Goal: Task Accomplishment & Management: Complete application form

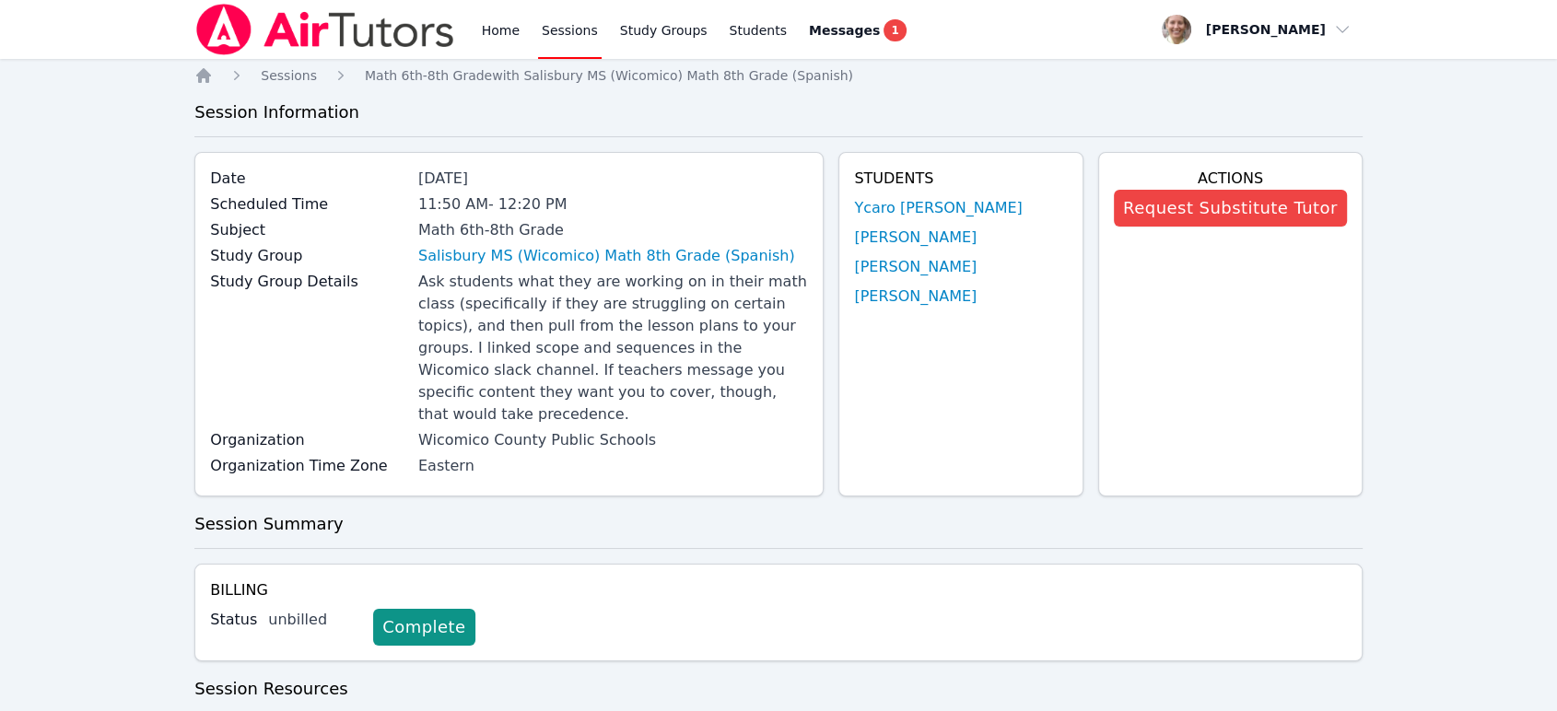
click at [558, 34] on link "Sessions" at bounding box center [570, 29] width 64 height 59
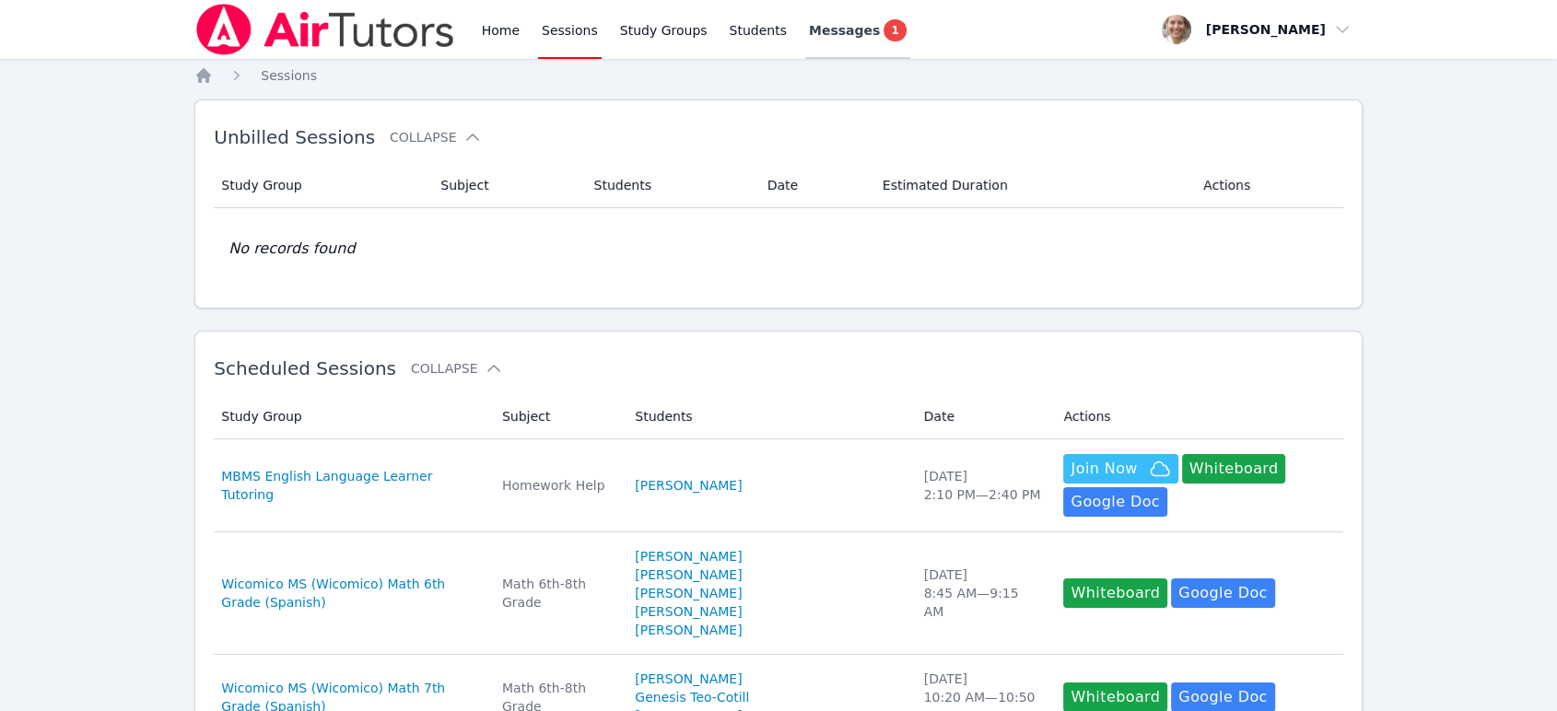
click at [816, 42] on link "Messages 1" at bounding box center [857, 29] width 105 height 59
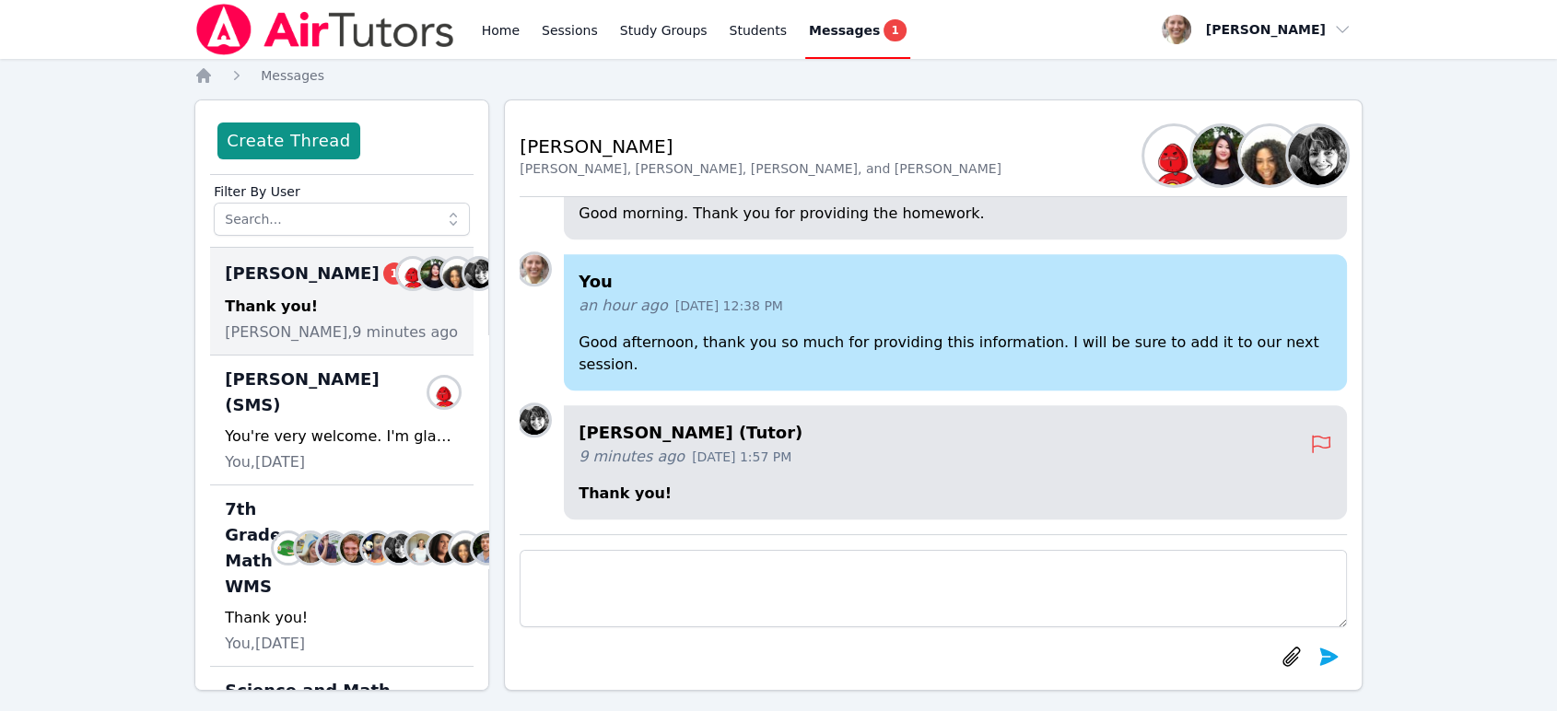
click at [323, 311] on div "Bennett Sessions 1 Members Thank you! Courtney Maher, 9 minutes ago" at bounding box center [342, 302] width 264 height 108
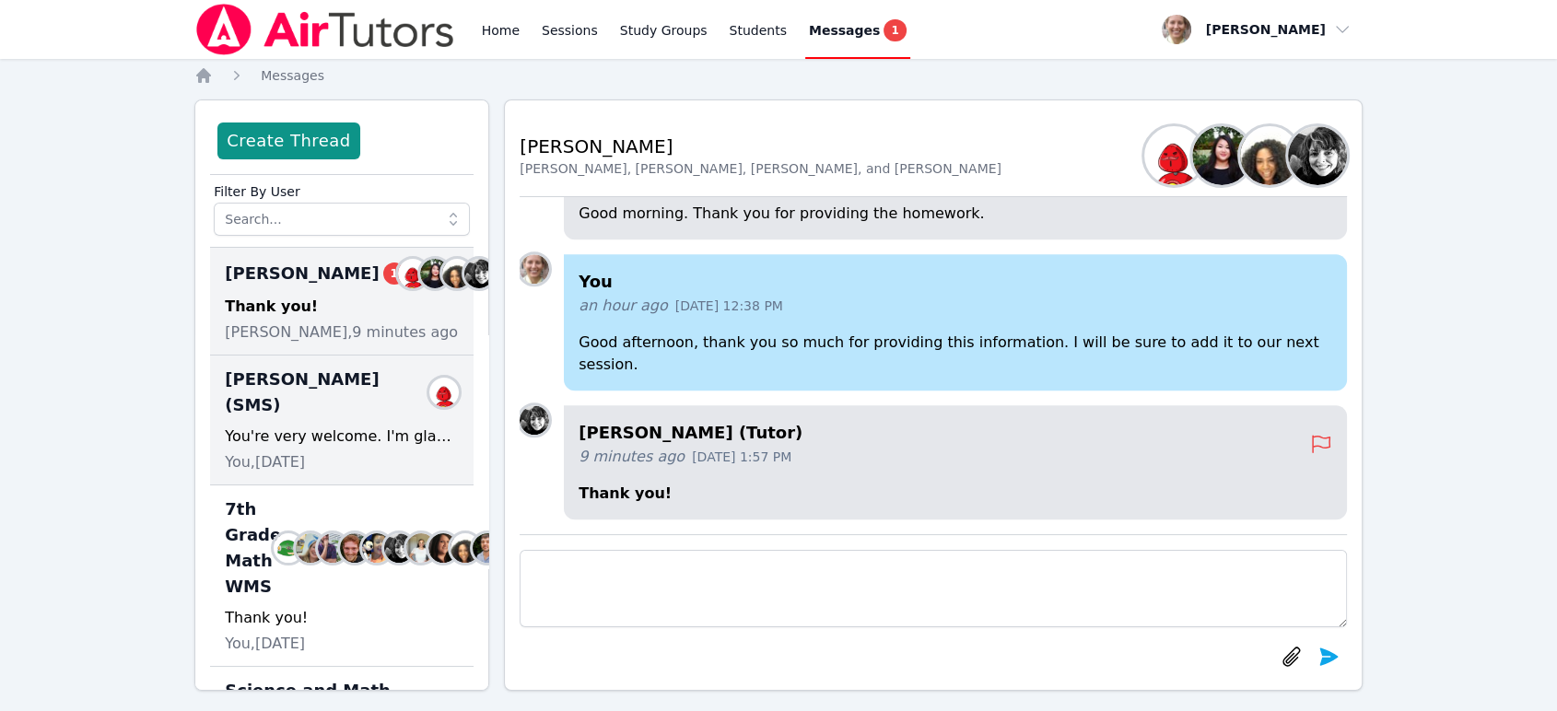
click at [359, 445] on div "You're very welcome. I'm glad to help however possible. I hope the next time I …" at bounding box center [342, 437] width 234 height 22
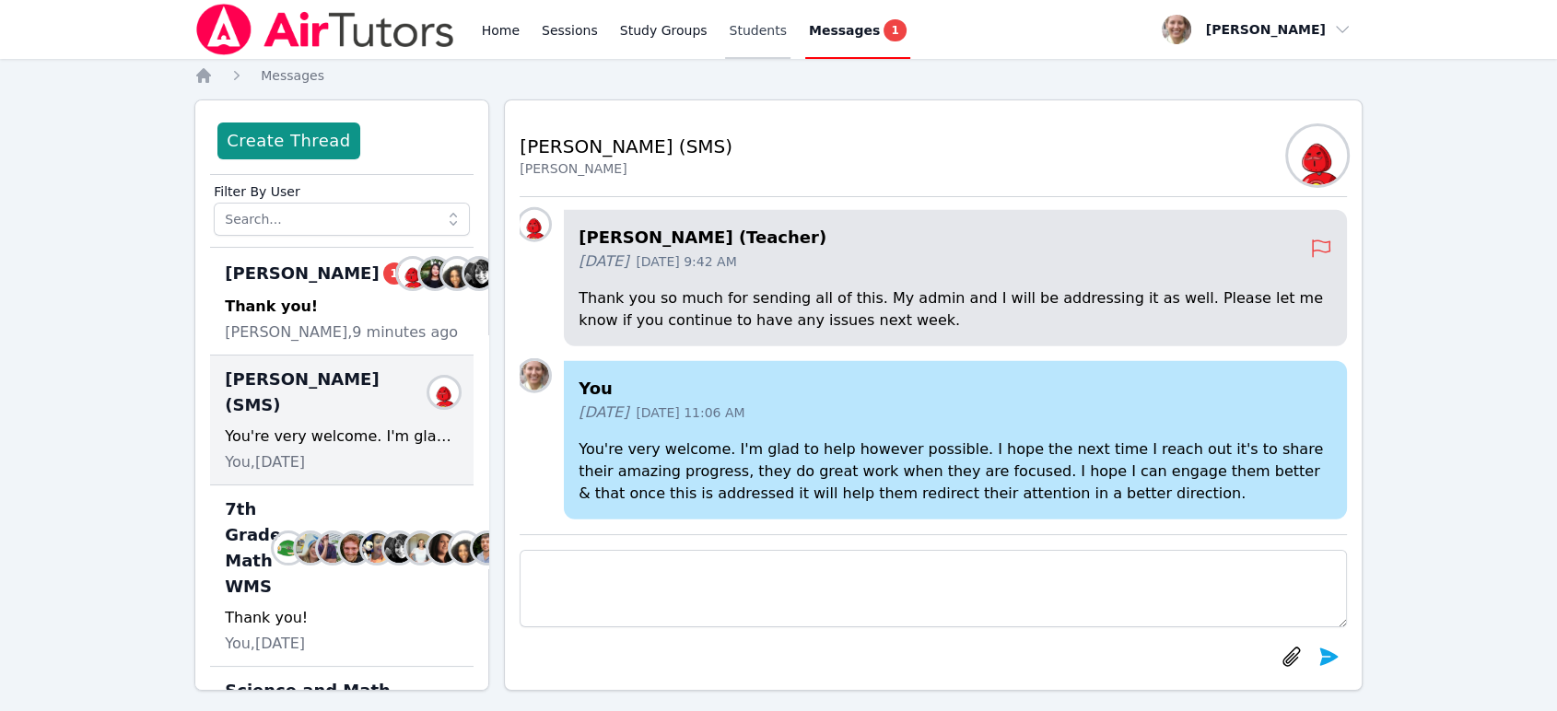
click at [725, 29] on link "Students" at bounding box center [757, 29] width 65 height 59
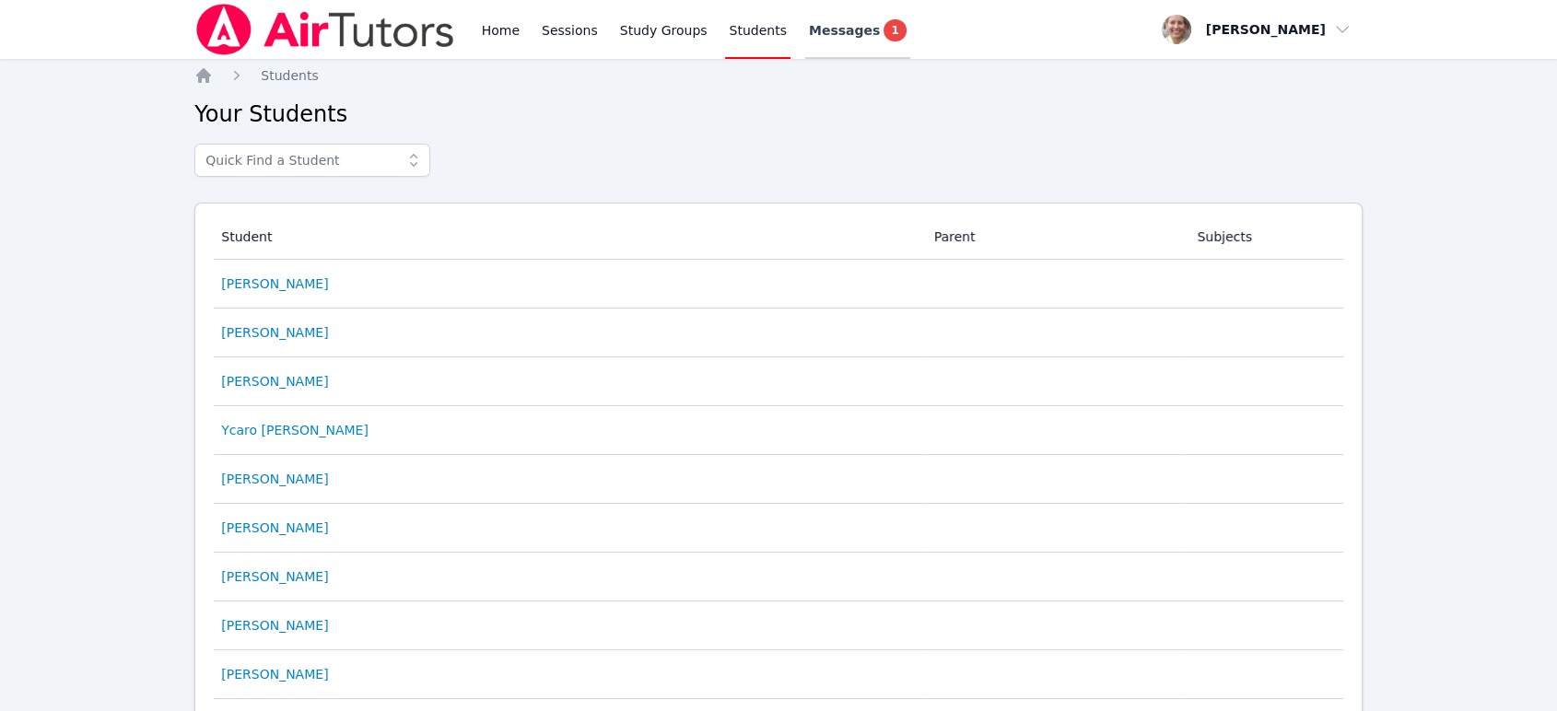
click at [809, 35] on span "Messages" at bounding box center [844, 30] width 71 height 18
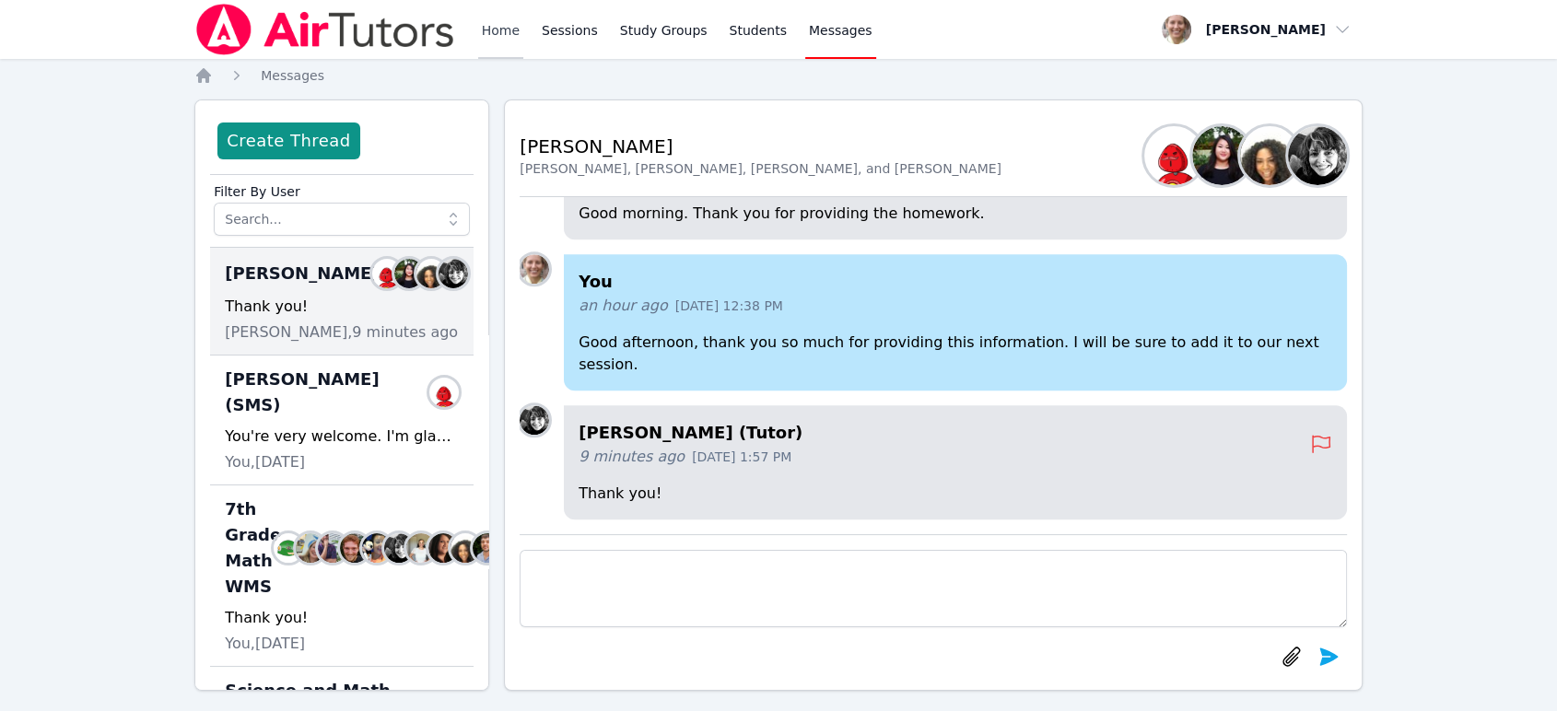
click at [500, 36] on link "Home" at bounding box center [500, 29] width 45 height 59
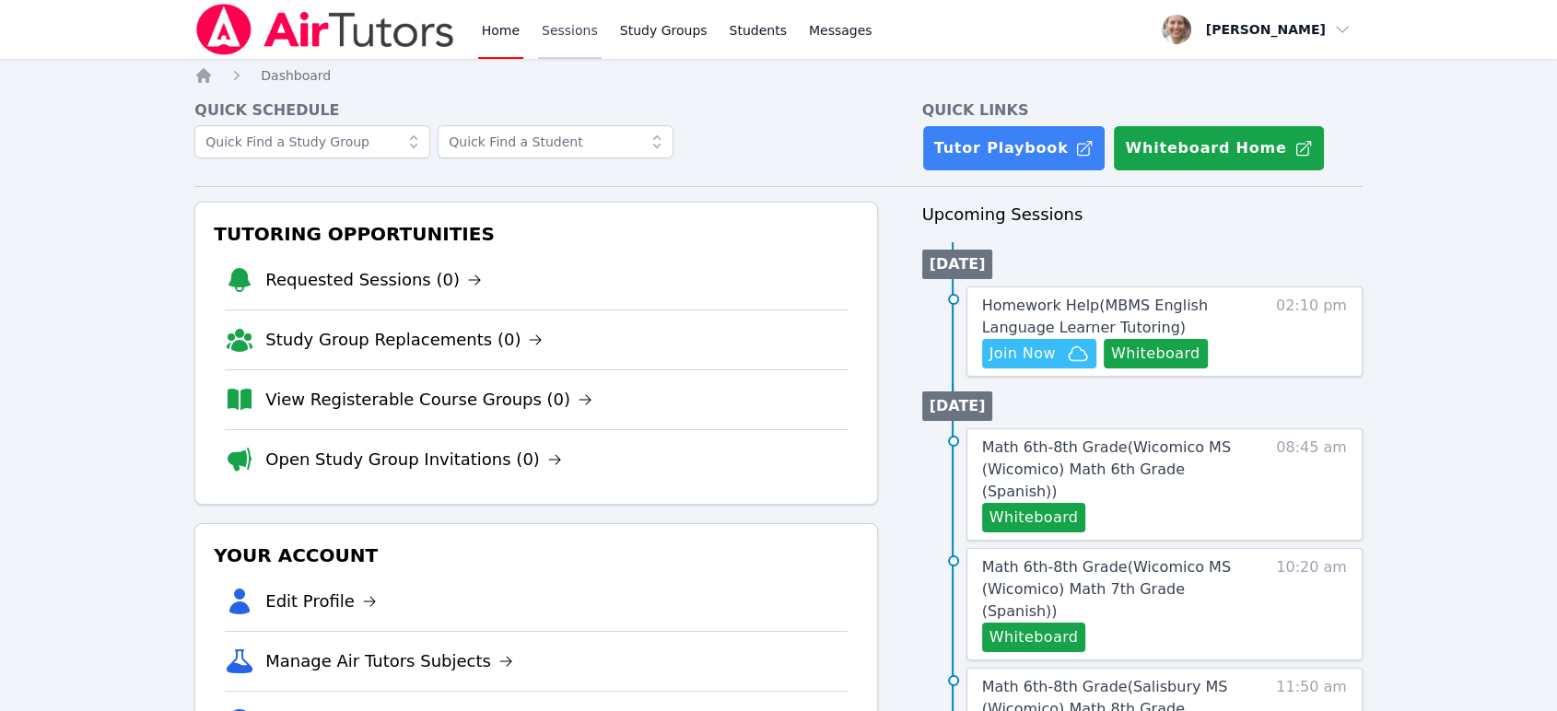
click at [552, 45] on link "Sessions" at bounding box center [570, 29] width 64 height 59
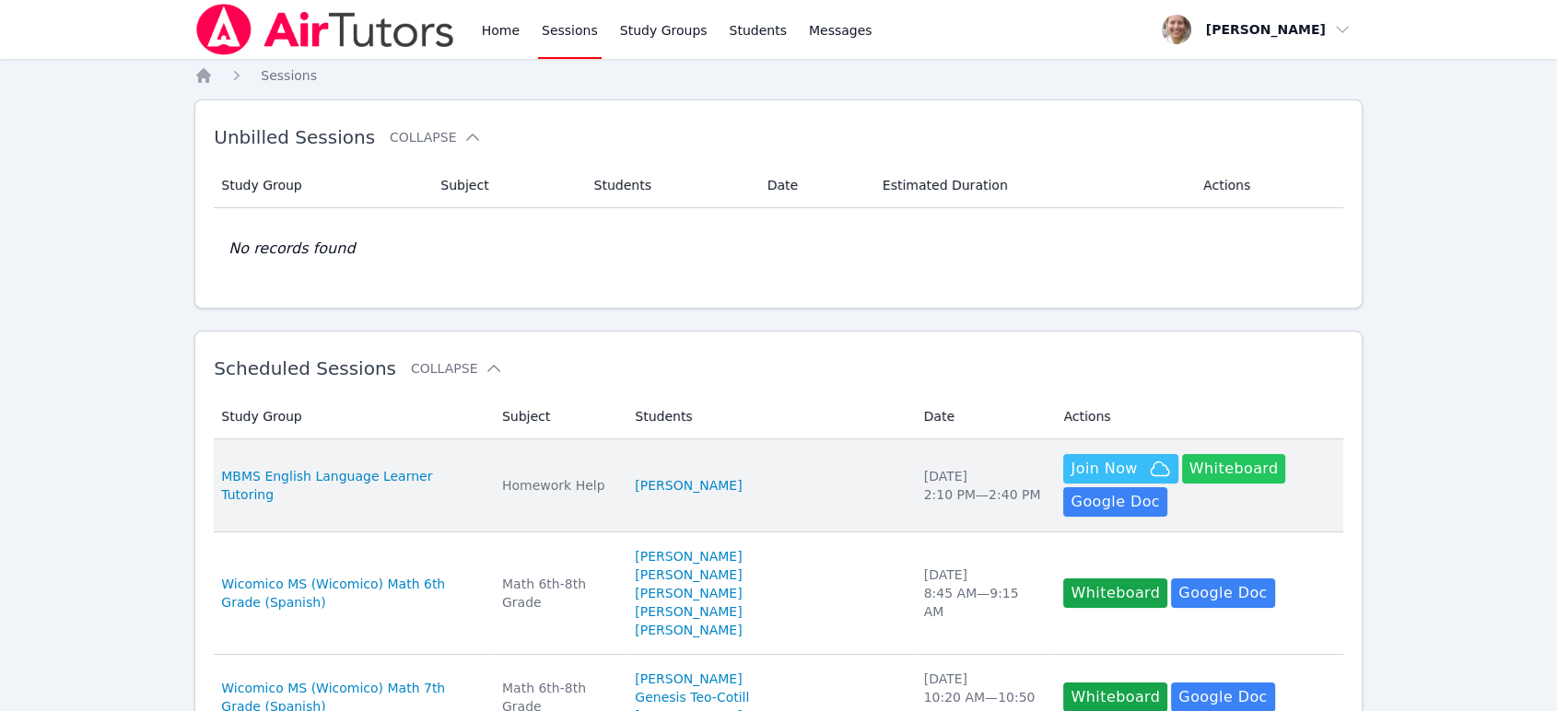
click at [1182, 466] on button "Whiteboard" at bounding box center [1234, 468] width 104 height 29
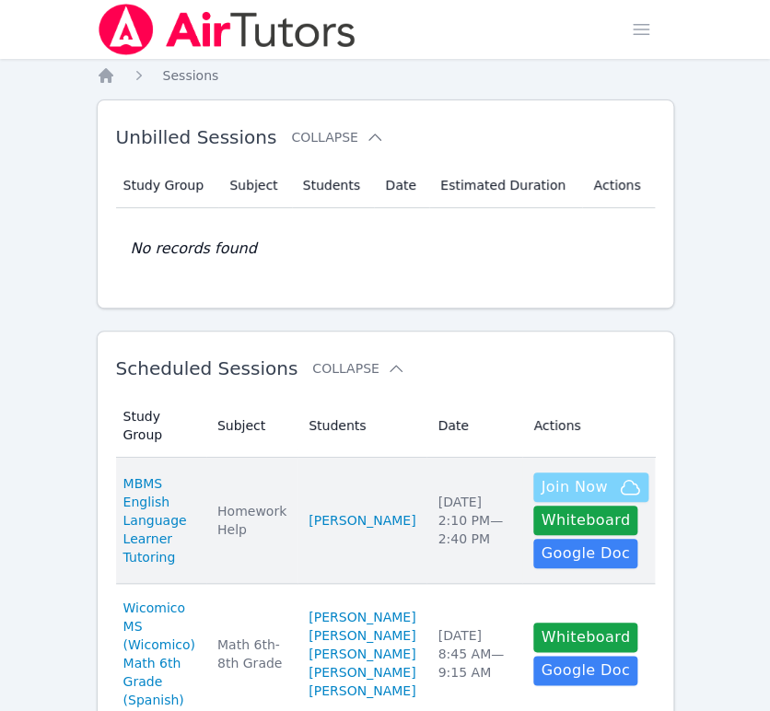
click at [546, 476] on span "Join Now" at bounding box center [574, 487] width 66 height 22
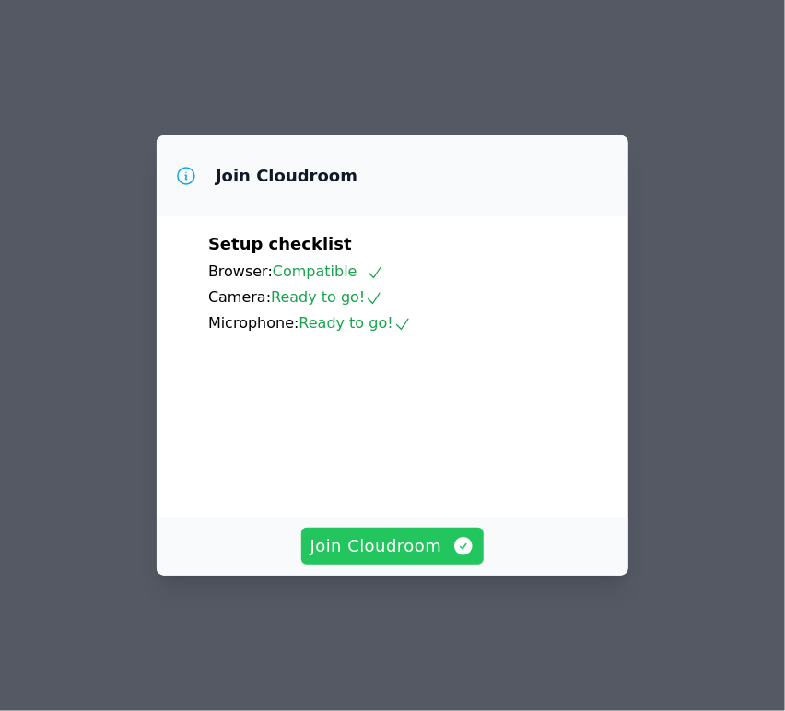
click at [432, 559] on span "Join Cloudroom" at bounding box center [393, 547] width 165 height 26
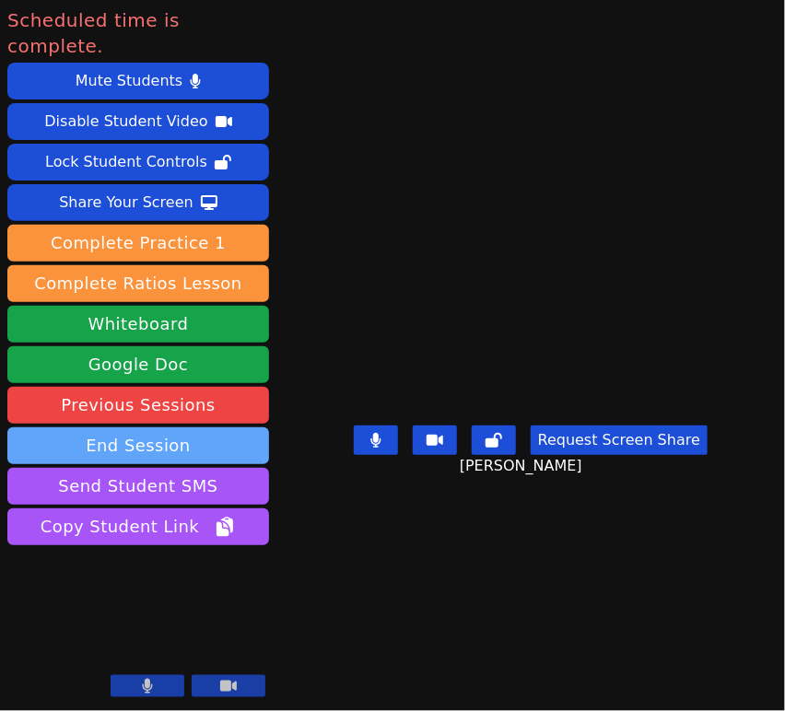
click at [191, 428] on button "End Session" at bounding box center [138, 446] width 262 height 37
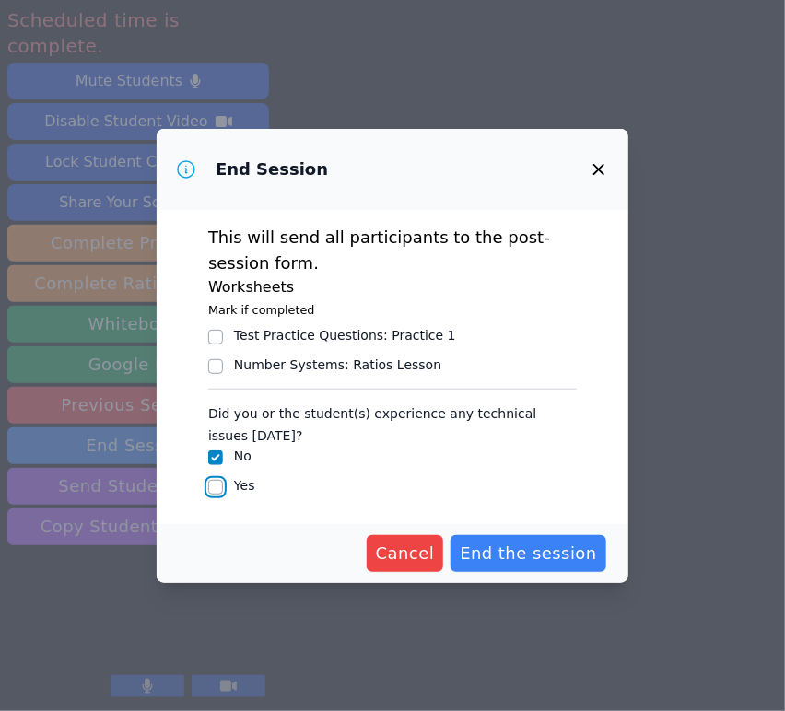
click at [220, 493] on input "Yes" at bounding box center [215, 487] width 15 height 15
checkbox input "true"
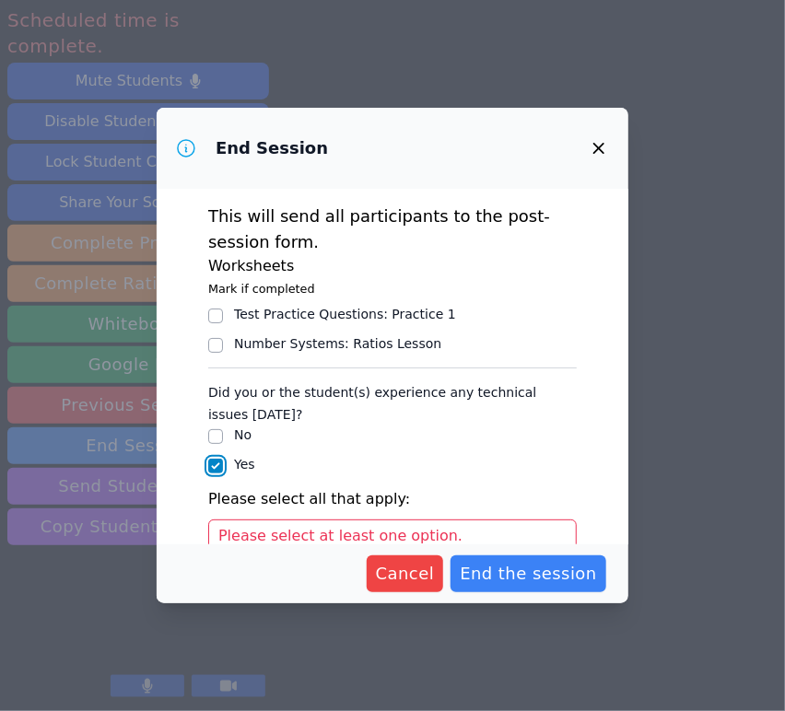
scroll to position [207, 0]
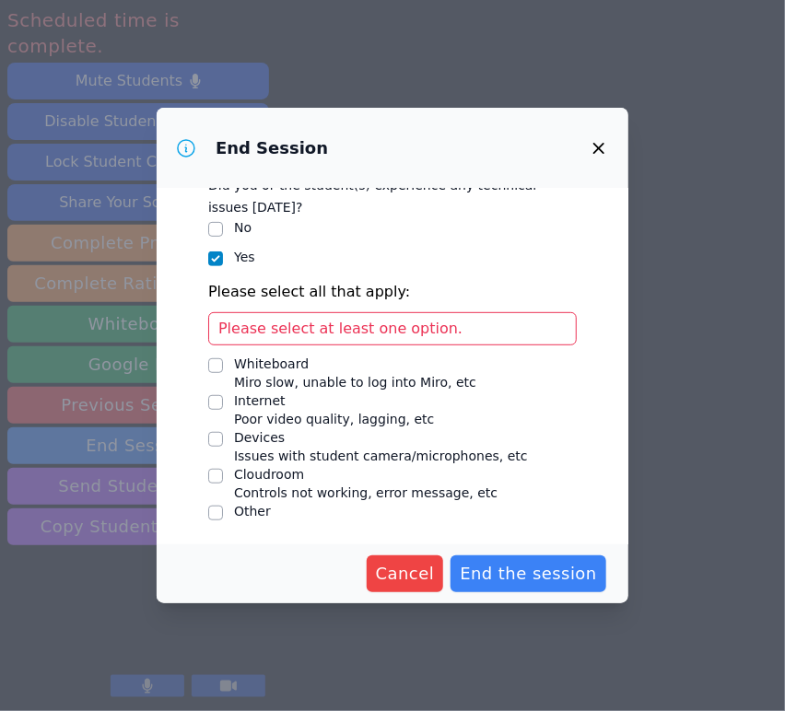
click at [224, 231] on div "No" at bounding box center [392, 229] width 369 height 22
click at [220, 227] on input "No" at bounding box center [215, 229] width 15 height 15
checkbox input "true"
checkbox input "false"
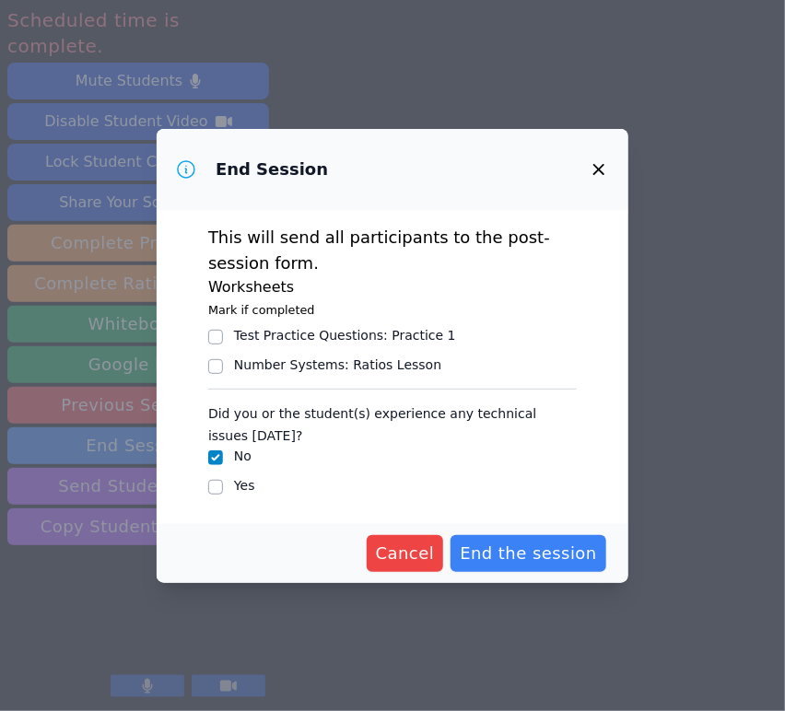
click at [544, 529] on div "Cancel End the session" at bounding box center [393, 553] width 472 height 59
click at [542, 558] on span "End the session" at bounding box center [528, 554] width 137 height 26
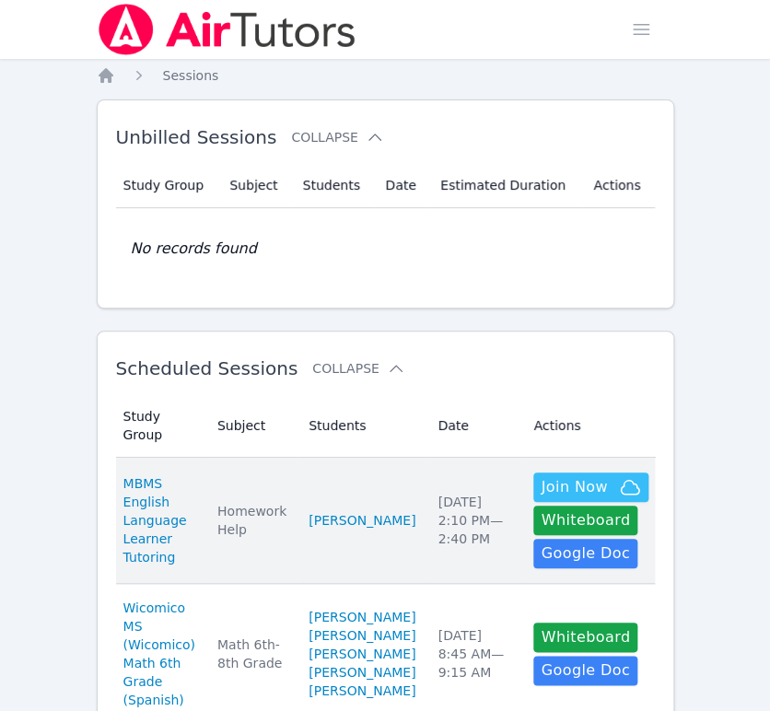
click at [285, 541] on td "Subject Homework Help" at bounding box center [251, 521] width 91 height 126
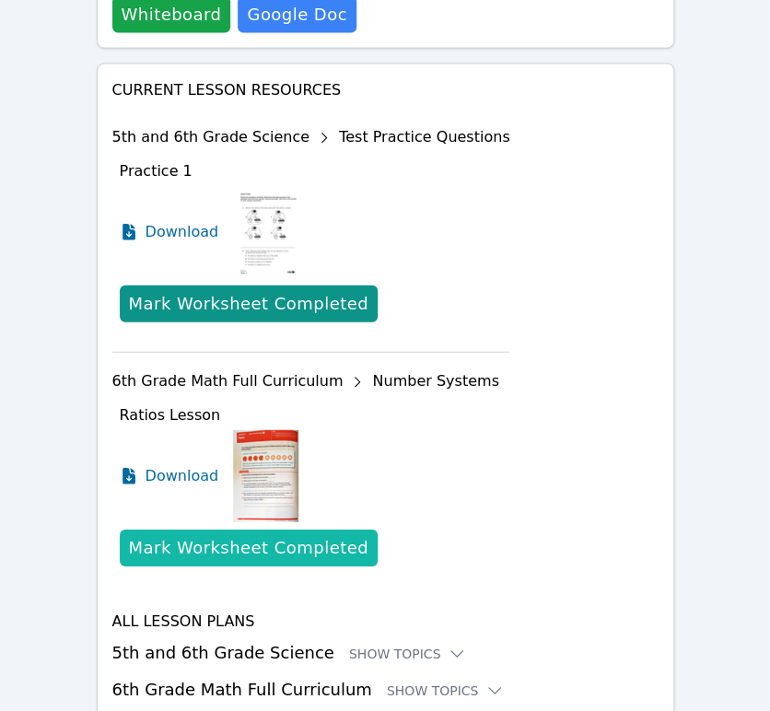
scroll to position [1052, 0]
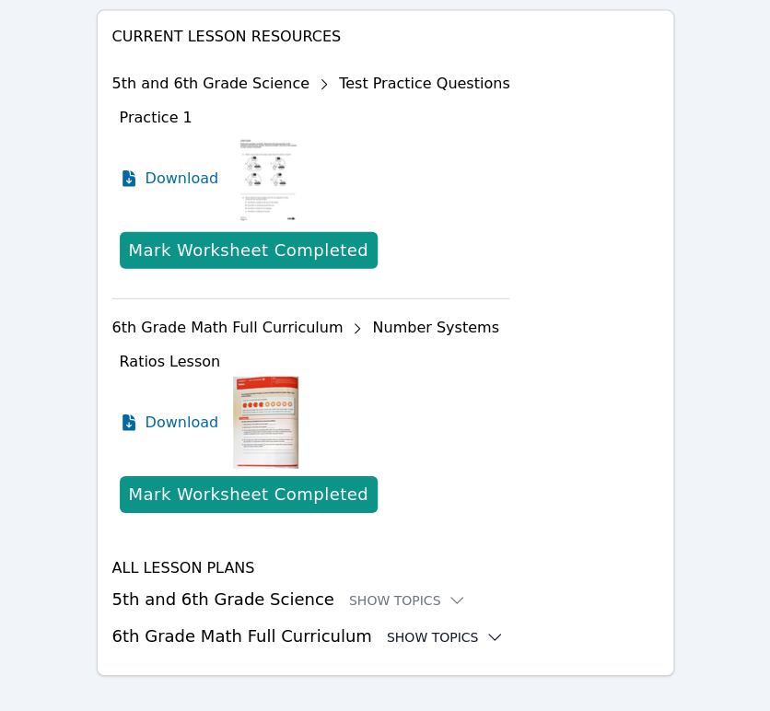
click at [403, 629] on div "Show Topics" at bounding box center [446, 638] width 118 height 18
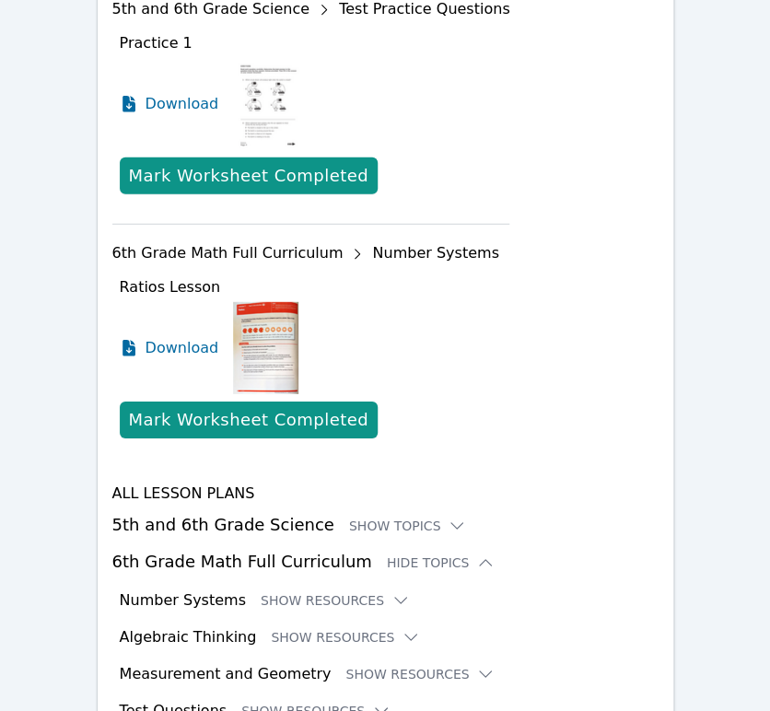
scroll to position [1203, 0]
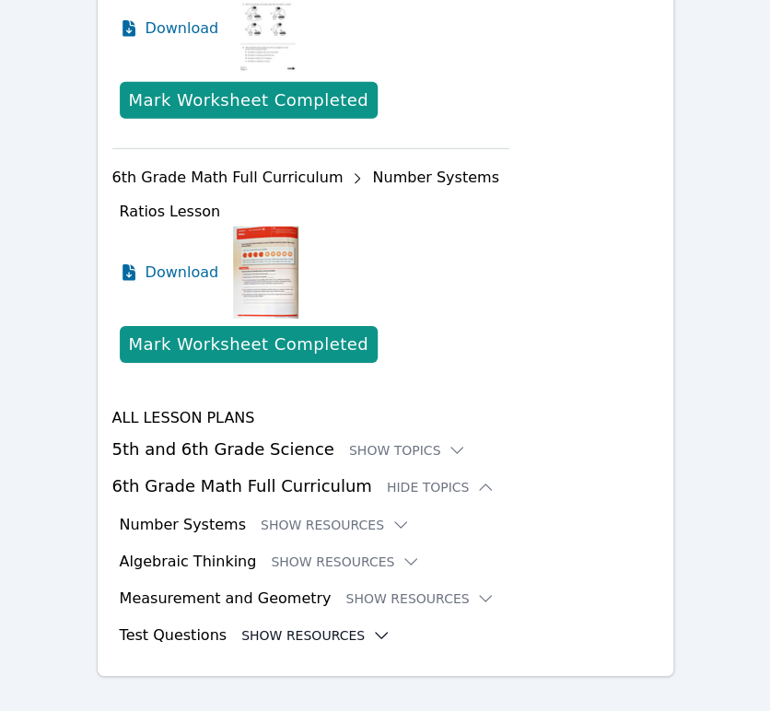
click at [329, 627] on button "Show Resources" at bounding box center [315, 636] width 149 height 18
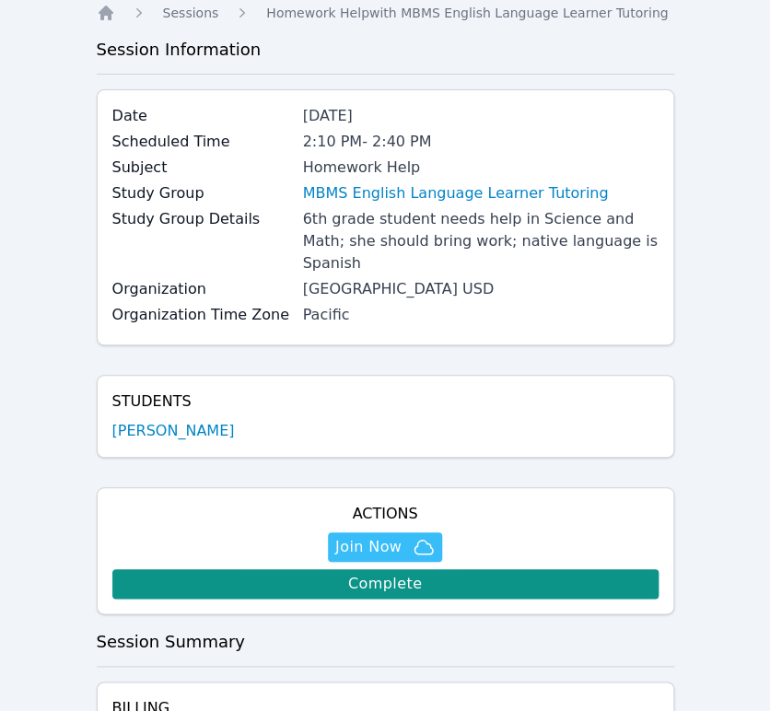
scroll to position [0, 0]
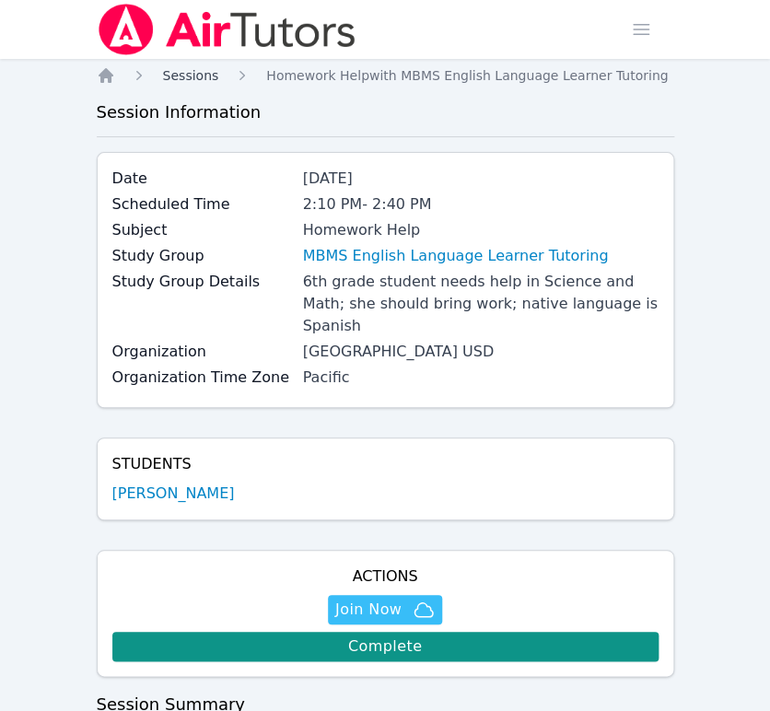
click at [170, 81] on span "Sessions" at bounding box center [191, 75] width 56 height 15
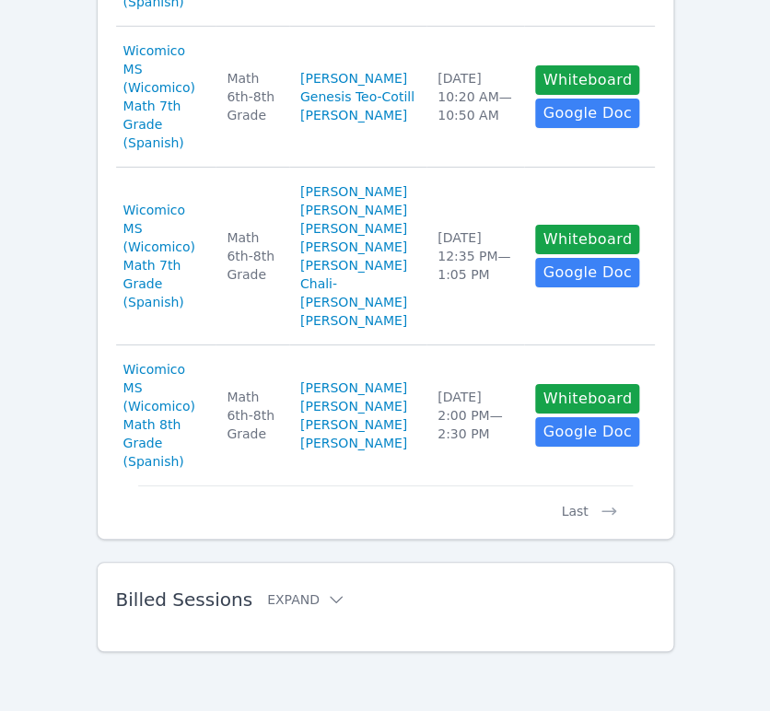
scroll to position [1843, 0]
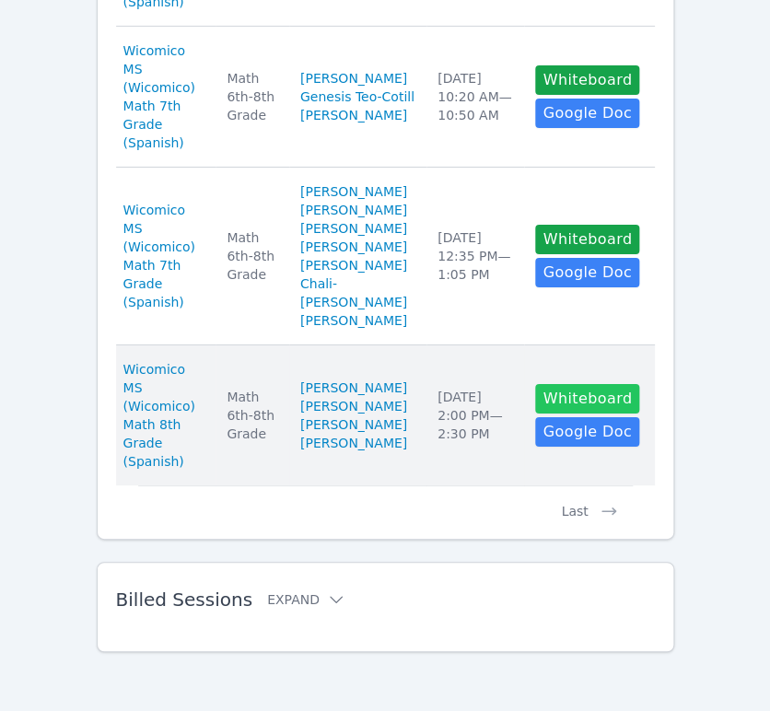
click at [548, 414] on button "Whiteboard" at bounding box center [587, 398] width 104 height 29
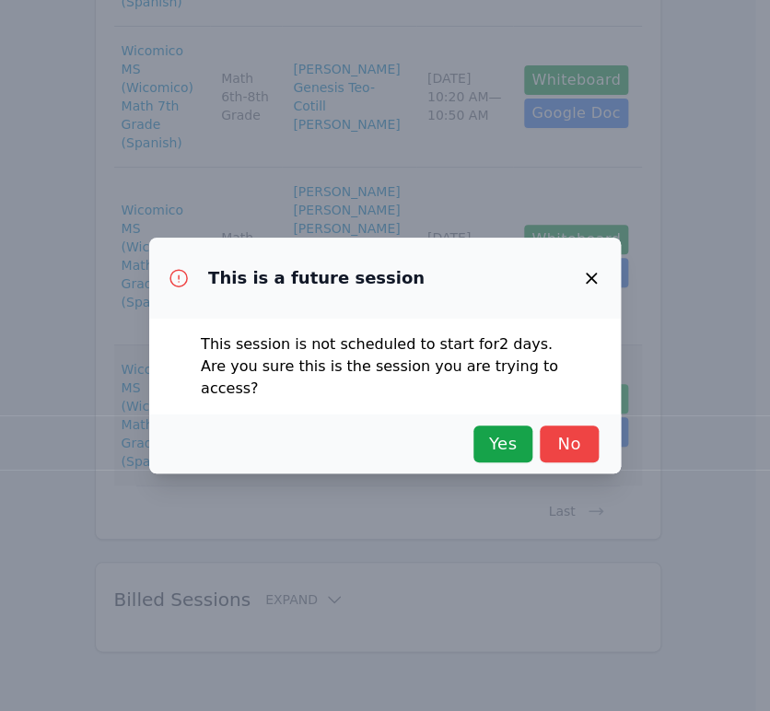
scroll to position [1824, 0]
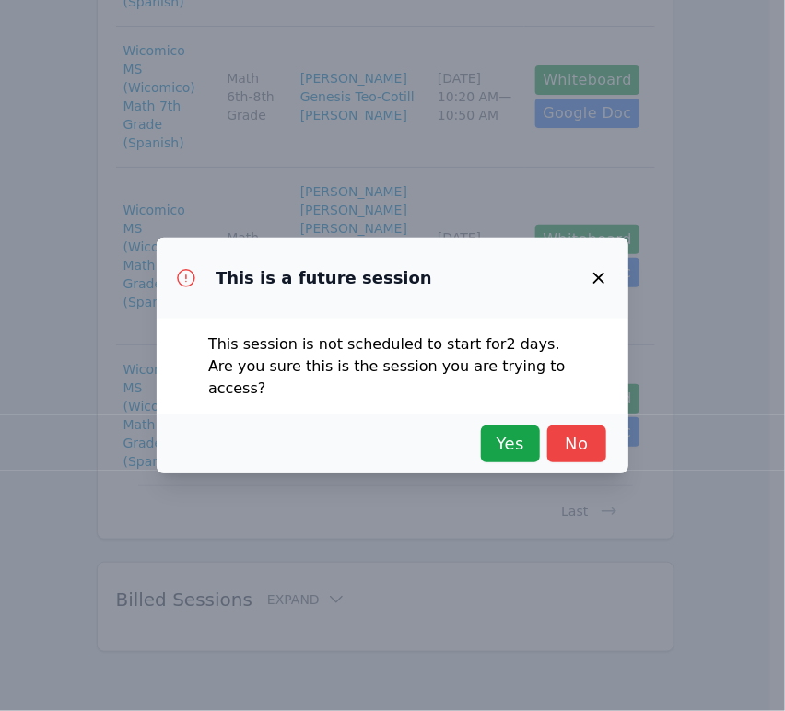
click at [597, 285] on icon "button" at bounding box center [599, 278] width 22 height 22
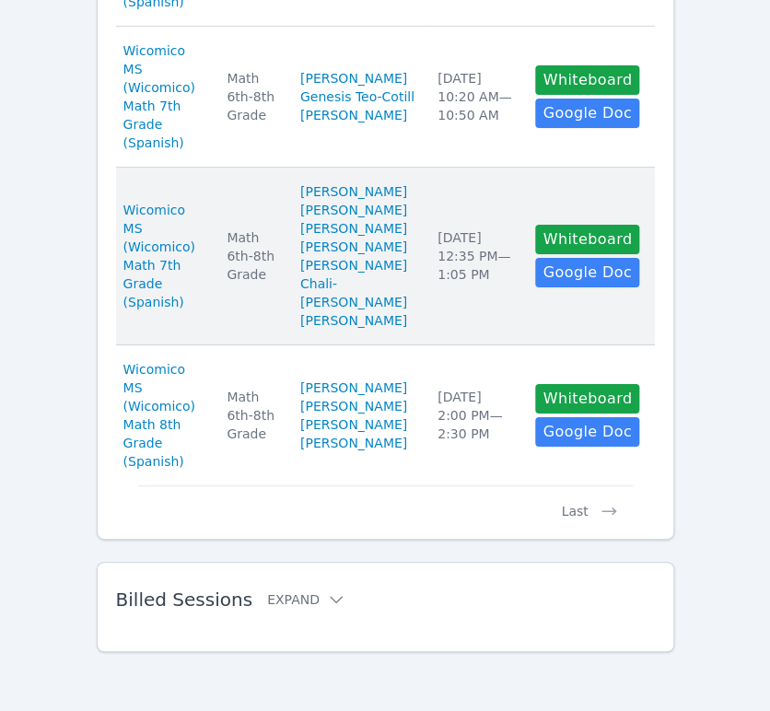
scroll to position [1898, 0]
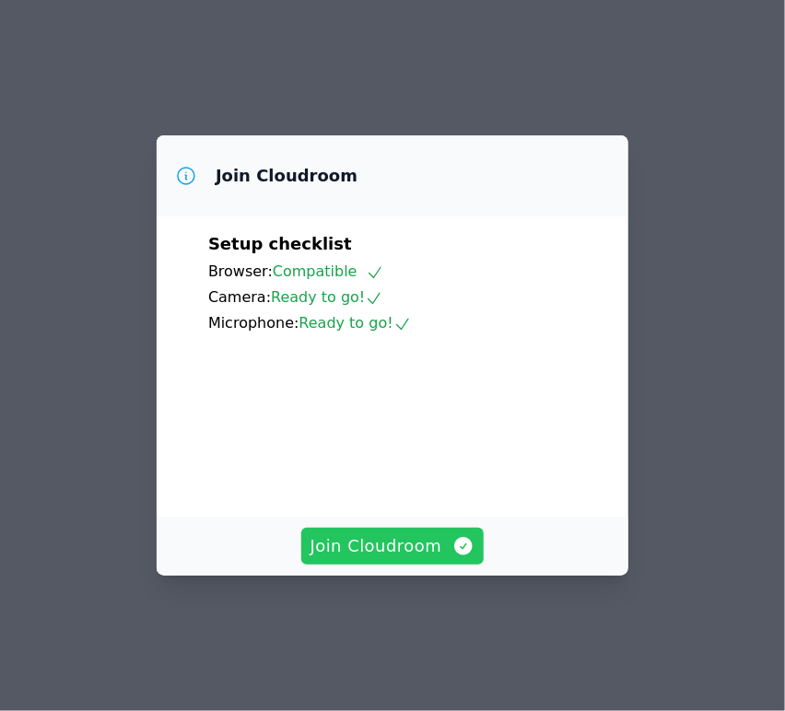
click at [394, 559] on span "Join Cloudroom" at bounding box center [393, 547] width 165 height 26
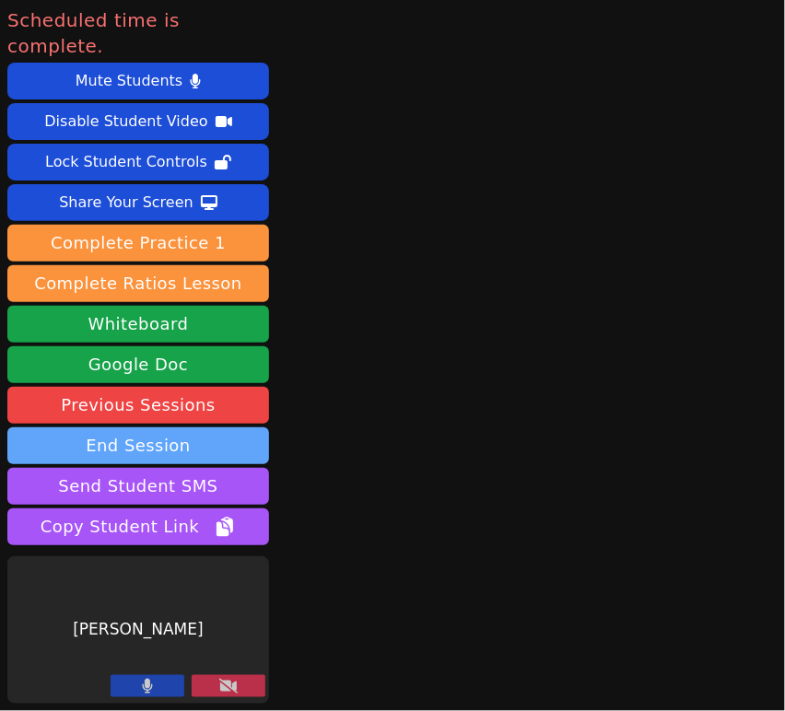
click at [135, 428] on button "End Session" at bounding box center [138, 446] width 262 height 37
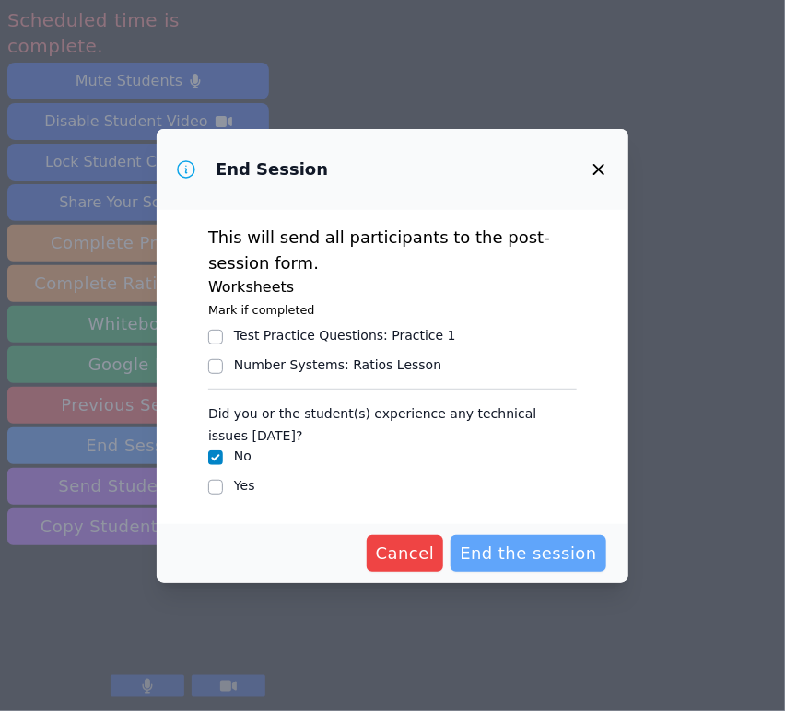
click at [503, 548] on span "End the session" at bounding box center [528, 554] width 137 height 26
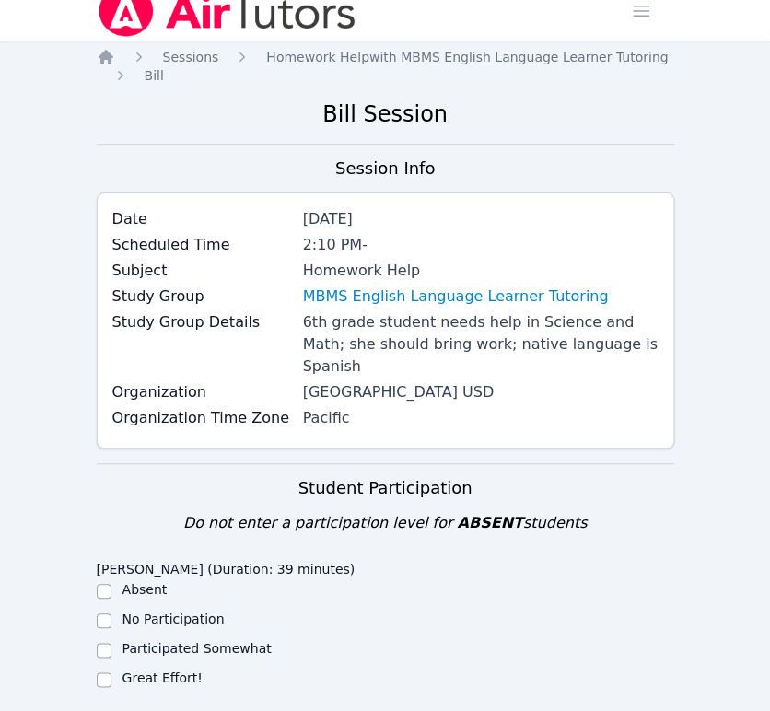
scroll to position [409, 0]
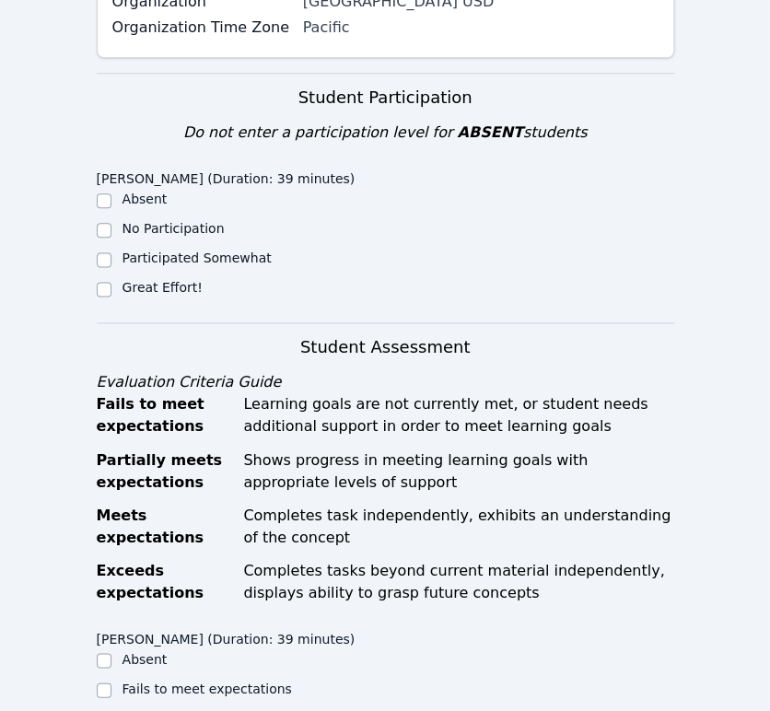
click at [158, 280] on label "Great Effort!" at bounding box center [163, 287] width 80 height 15
click at [112, 282] on input "Great Effort!" at bounding box center [104, 289] width 15 height 15
checkbox input "true"
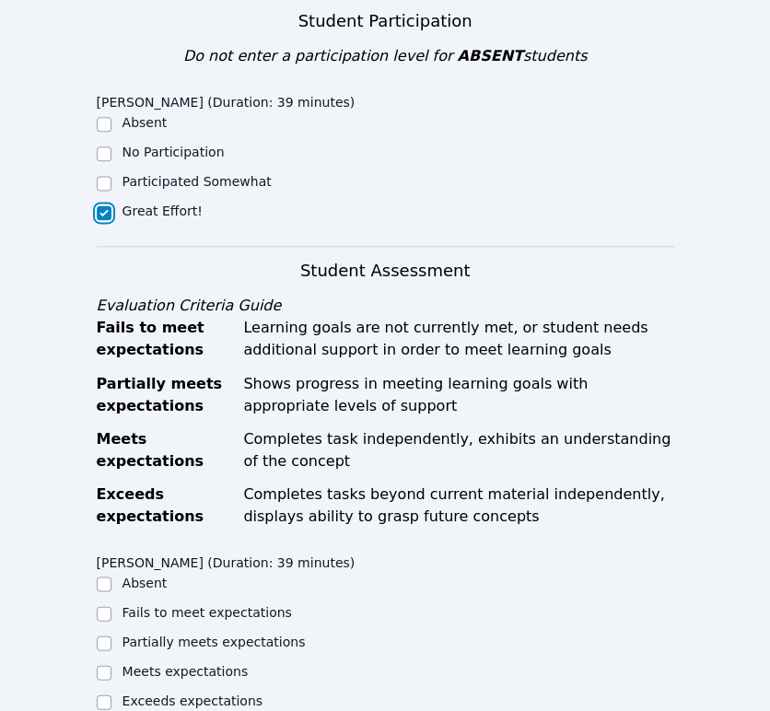
scroll to position [716, 0]
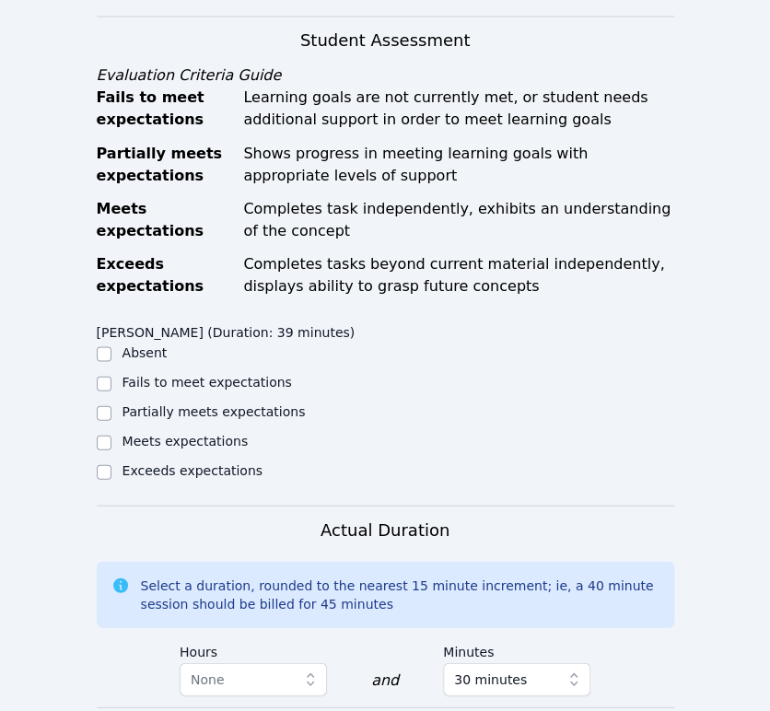
click at [210, 433] on label "Meets expectations" at bounding box center [186, 440] width 126 height 15
click at [112, 435] on input "Meets expectations" at bounding box center [104, 442] width 15 height 15
checkbox input "true"
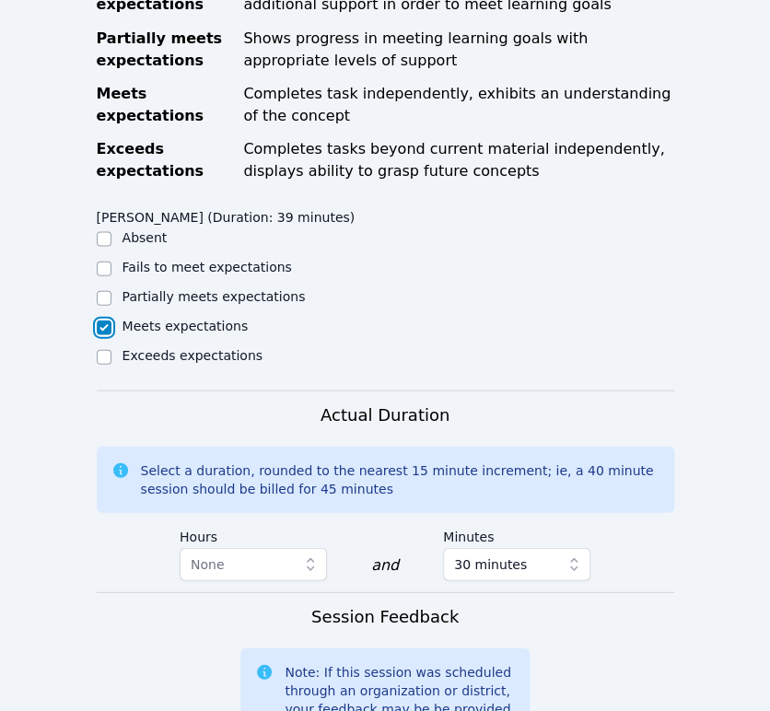
scroll to position [818, 0]
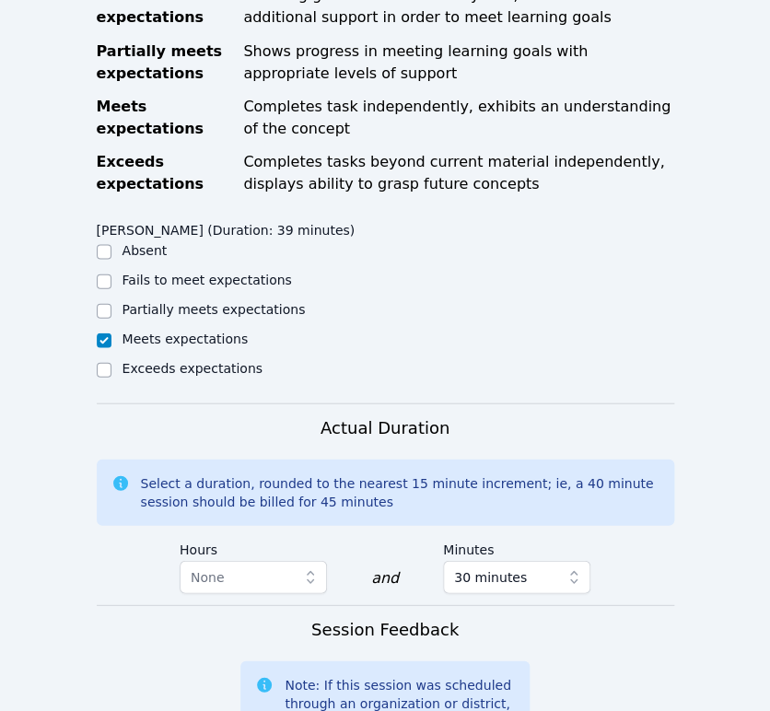
click at [236, 301] on label "Partially meets expectations" at bounding box center [214, 308] width 183 height 15
click at [112, 303] on input "Partially meets expectations" at bounding box center [104, 310] width 15 height 15
checkbox input "true"
checkbox input "false"
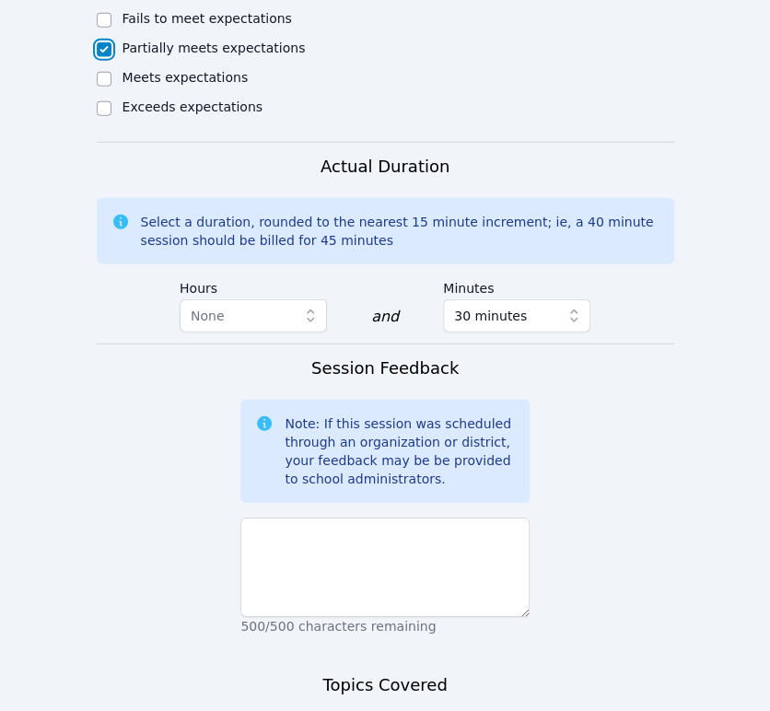
scroll to position [1228, 0]
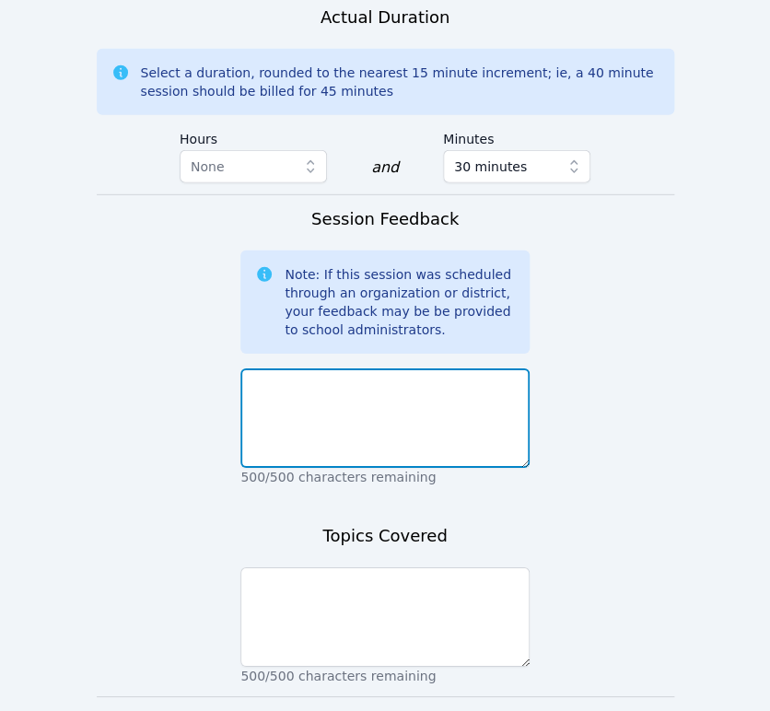
click at [464, 426] on textarea at bounding box center [385, 419] width 289 height 100
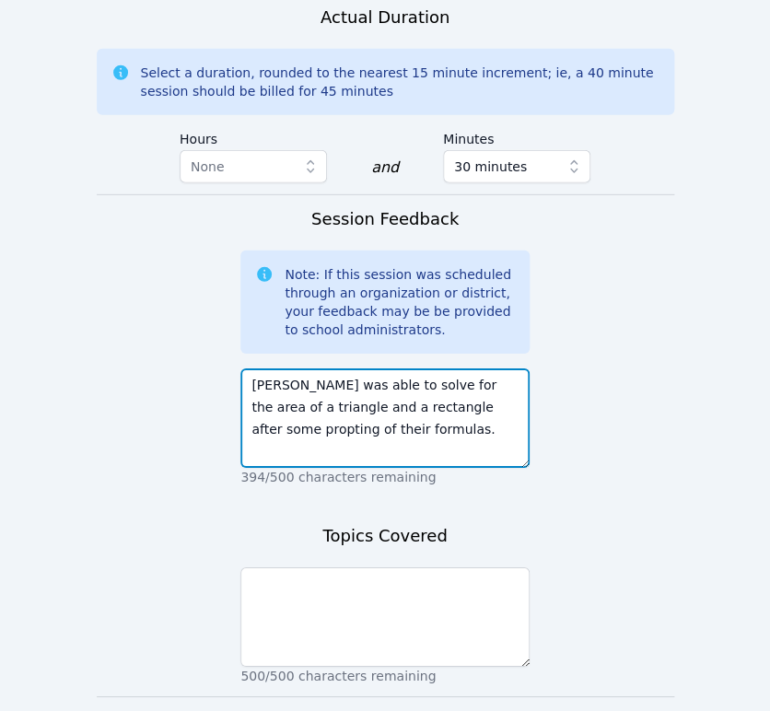
click at [472, 389] on textarea "[PERSON_NAME] was able to solve for the area of a triangle and a rectangle afte…" at bounding box center [385, 419] width 289 height 100
click at [471, 409] on textarea "[PERSON_NAME] was able to solve for the area of a triangle and a rectangle afte…" at bounding box center [385, 419] width 289 height 100
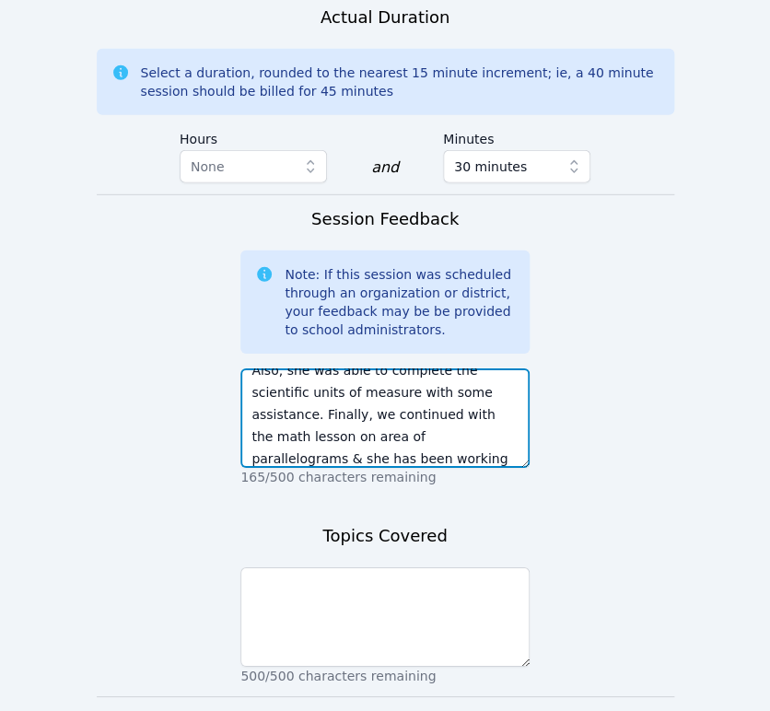
scroll to position [103, 0]
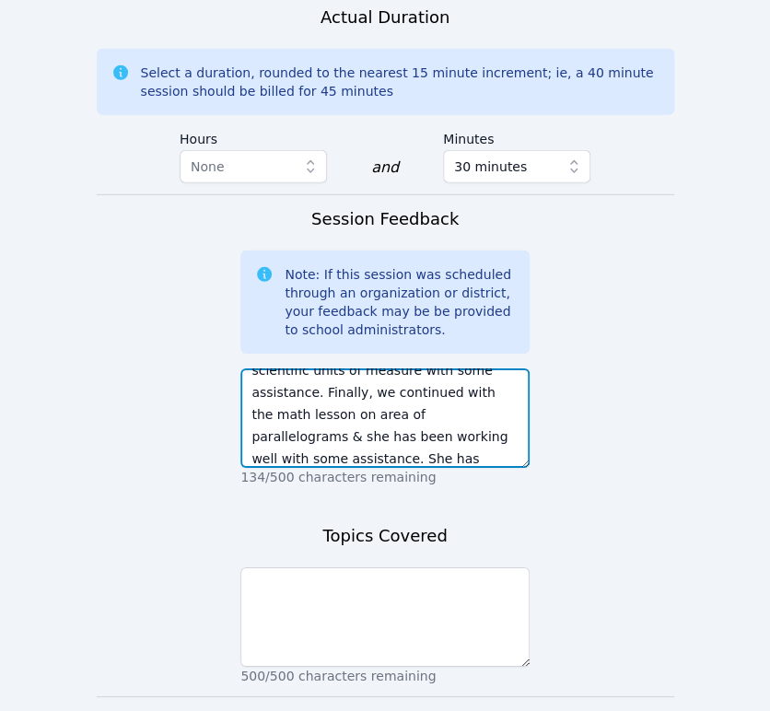
click at [351, 440] on textarea "[PERSON_NAME] was able to solve for the area of a triangle and a rectangle afte…" at bounding box center [385, 419] width 289 height 100
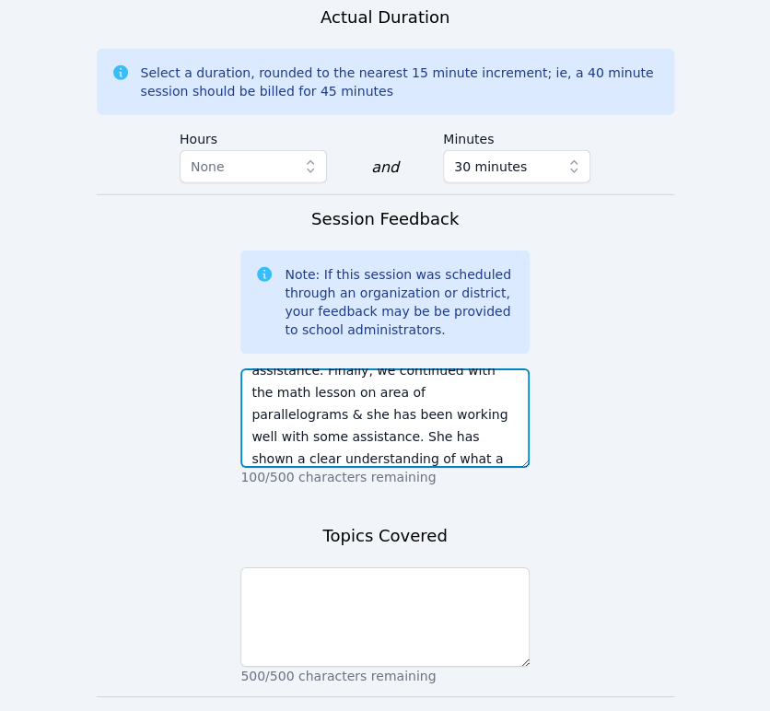
click at [401, 431] on textarea "[PERSON_NAME] was able to solve for the area of a triangle and a rectangle afte…" at bounding box center [385, 419] width 289 height 100
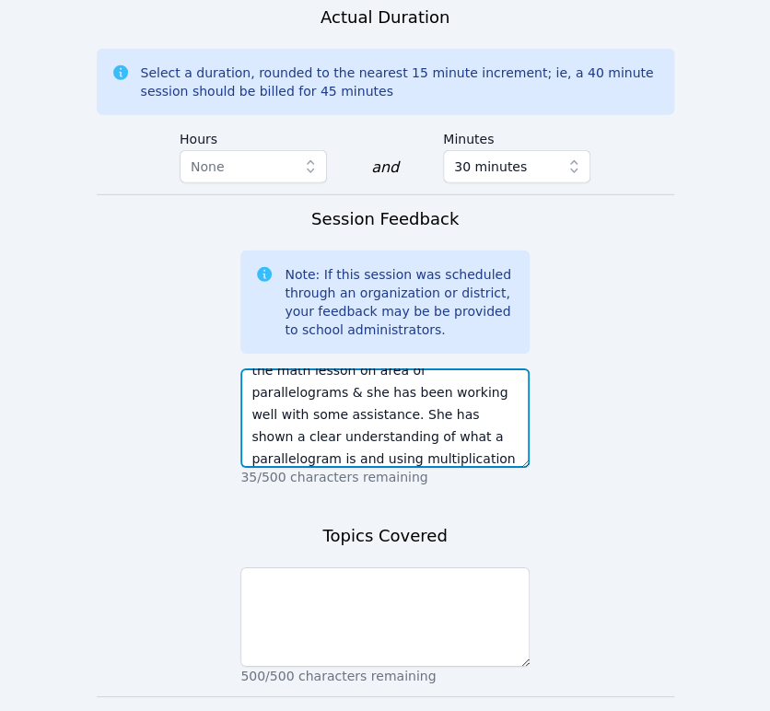
scroll to position [170, 0]
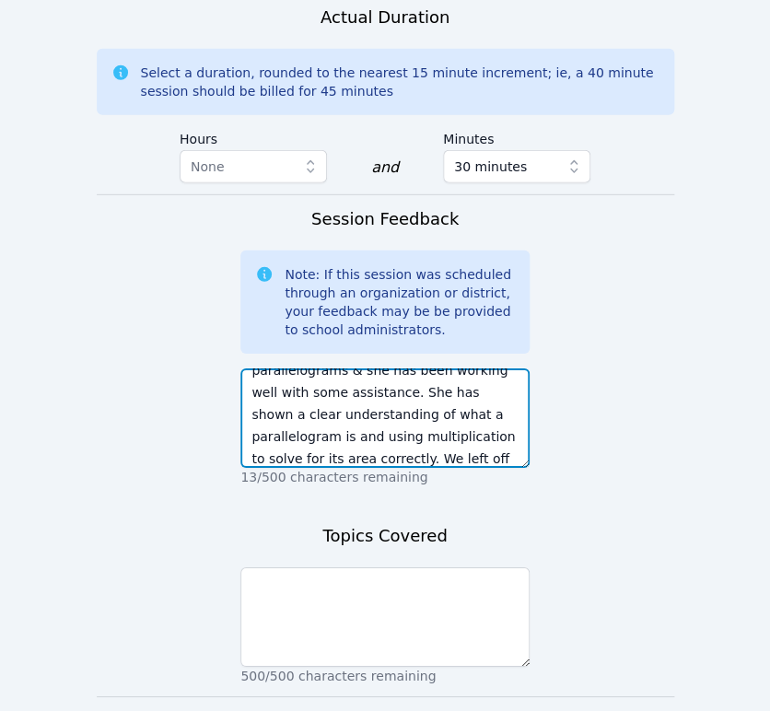
type textarea "[PERSON_NAME] was able to solve for the area of a triangle and a rectangle afte…"
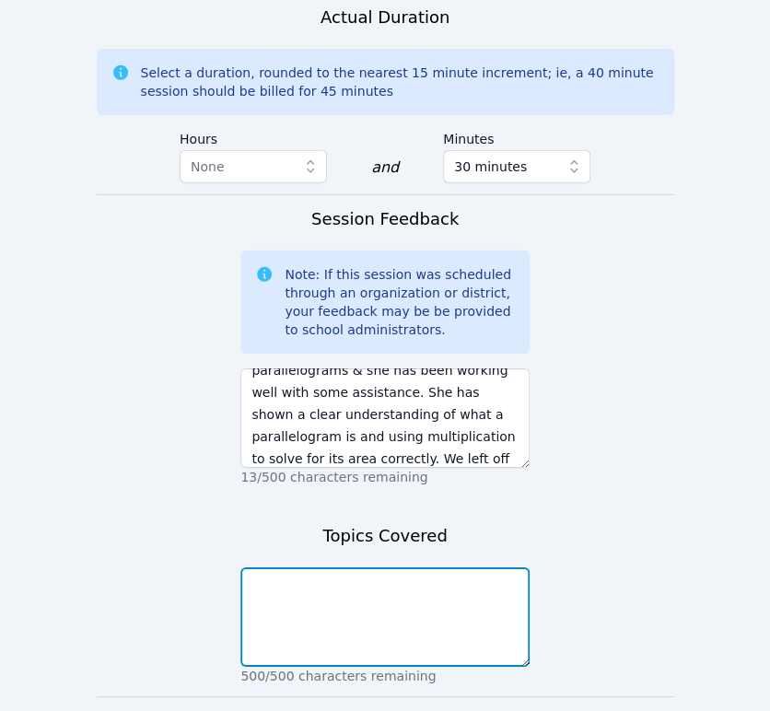
click at [398, 568] on textarea at bounding box center [385, 618] width 289 height 100
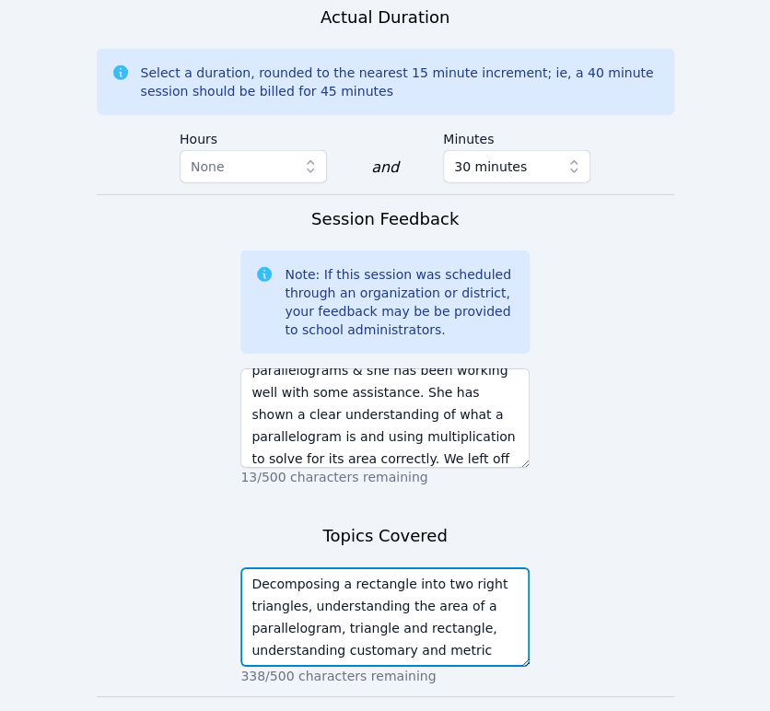
scroll to position [15, 0]
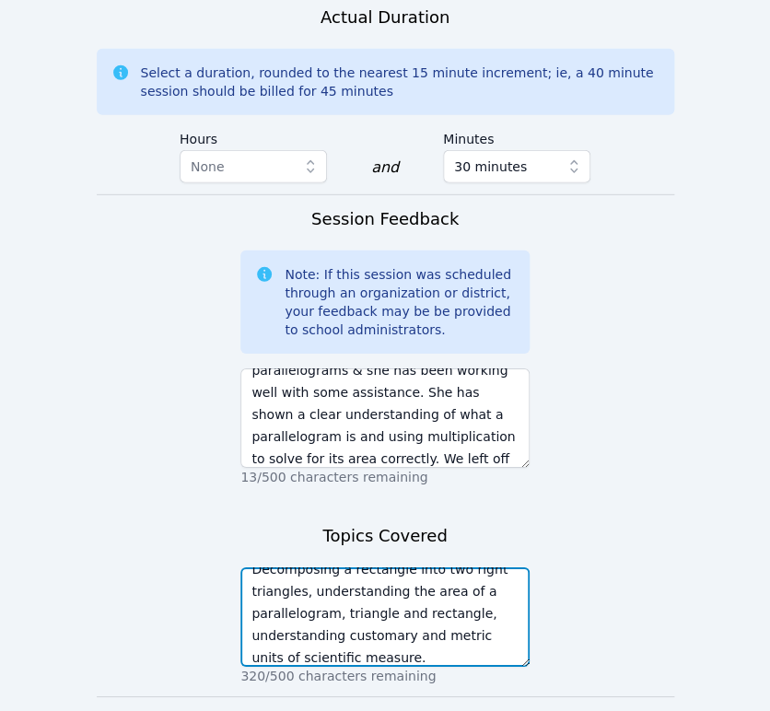
type textarea "Decomposing a rectangle into two right triangles, understanding the area of a p…"
